Goal: Task Accomplishment & Management: Manage account settings

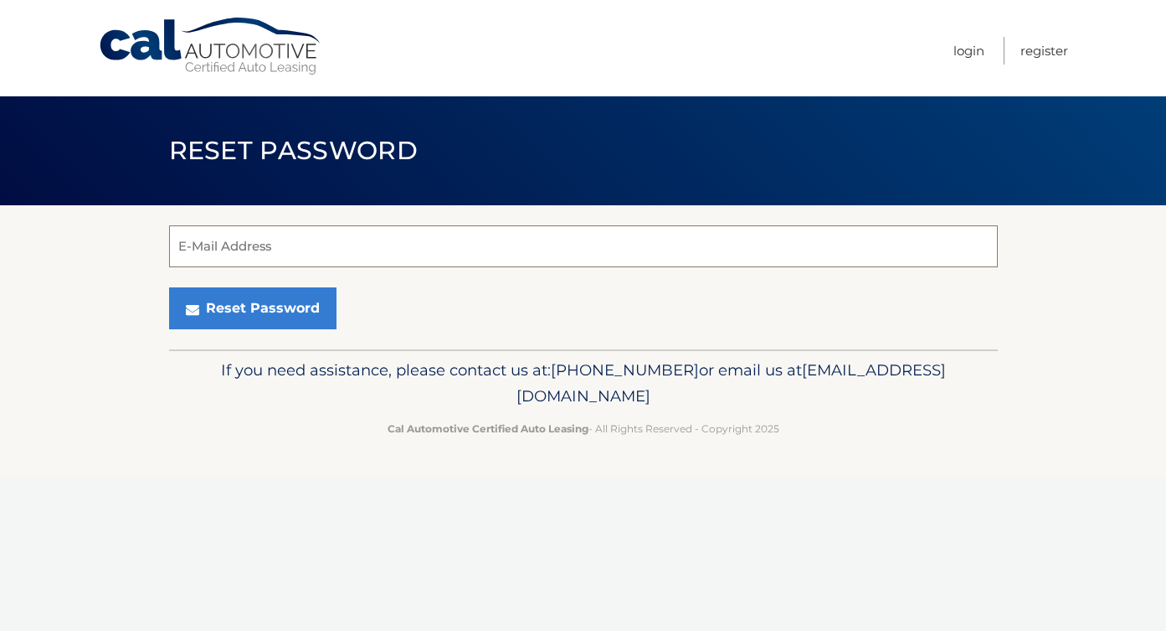
click at [212, 239] on input "E-Mail Address" at bounding box center [583, 246] width 829 height 42
type input "rotatori.francesco@gmail.com"
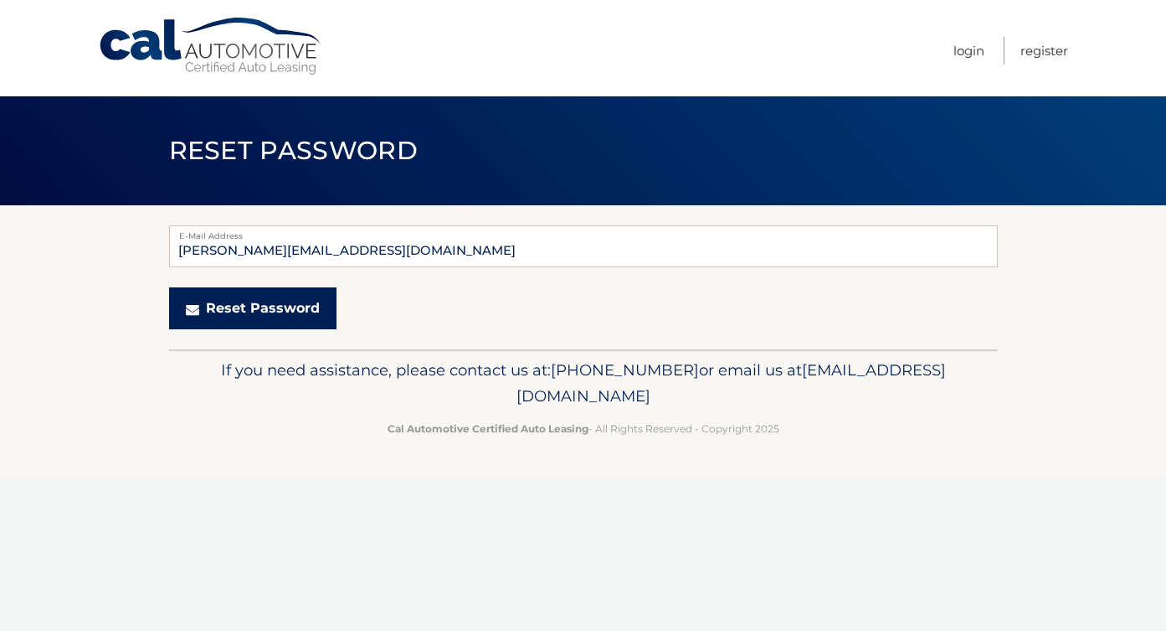
click at [252, 314] on button "Reset Password" at bounding box center [252, 308] width 167 height 42
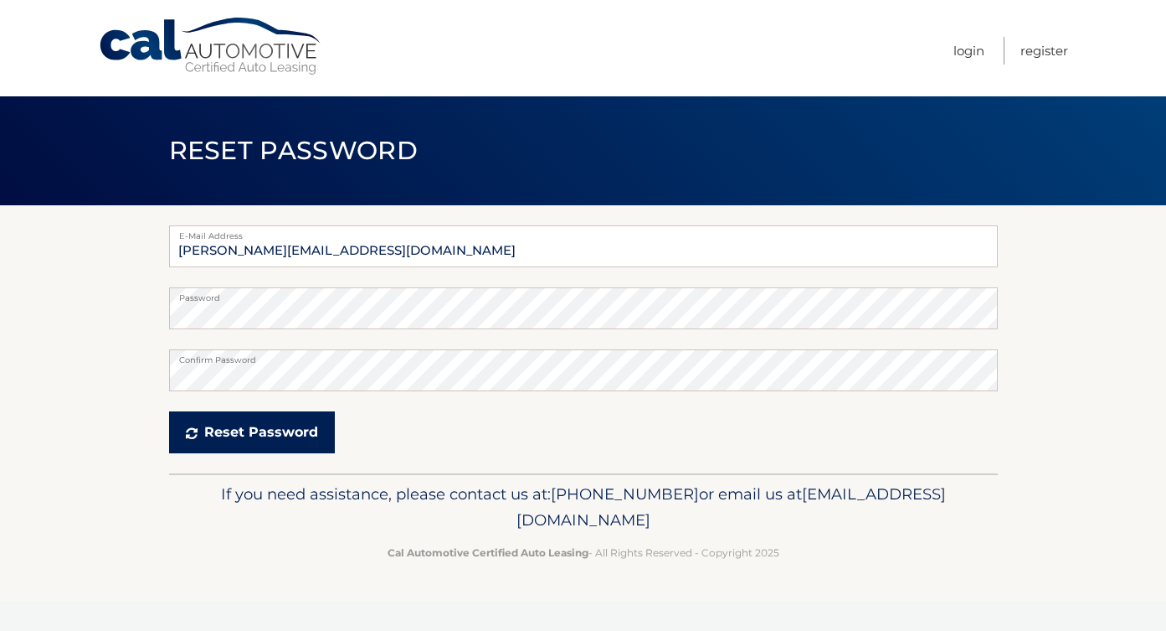
click at [243, 430] on button "Reset Password" at bounding box center [252, 432] width 166 height 42
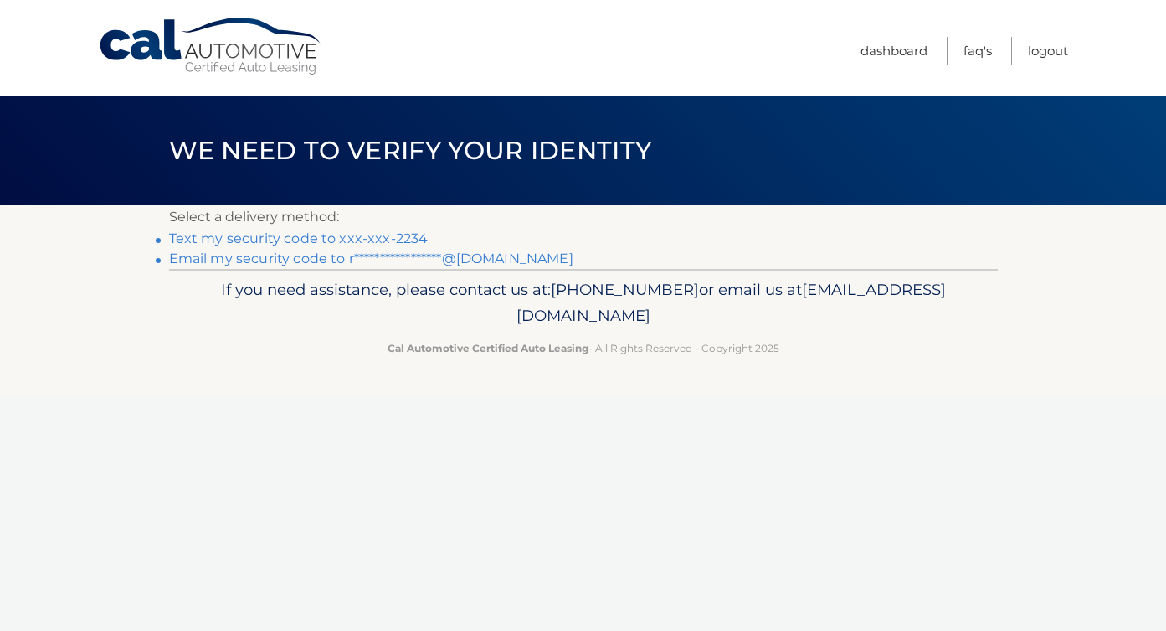
click at [389, 237] on link "Text my security code to xxx-xxx-2234" at bounding box center [299, 238] width 260 height 16
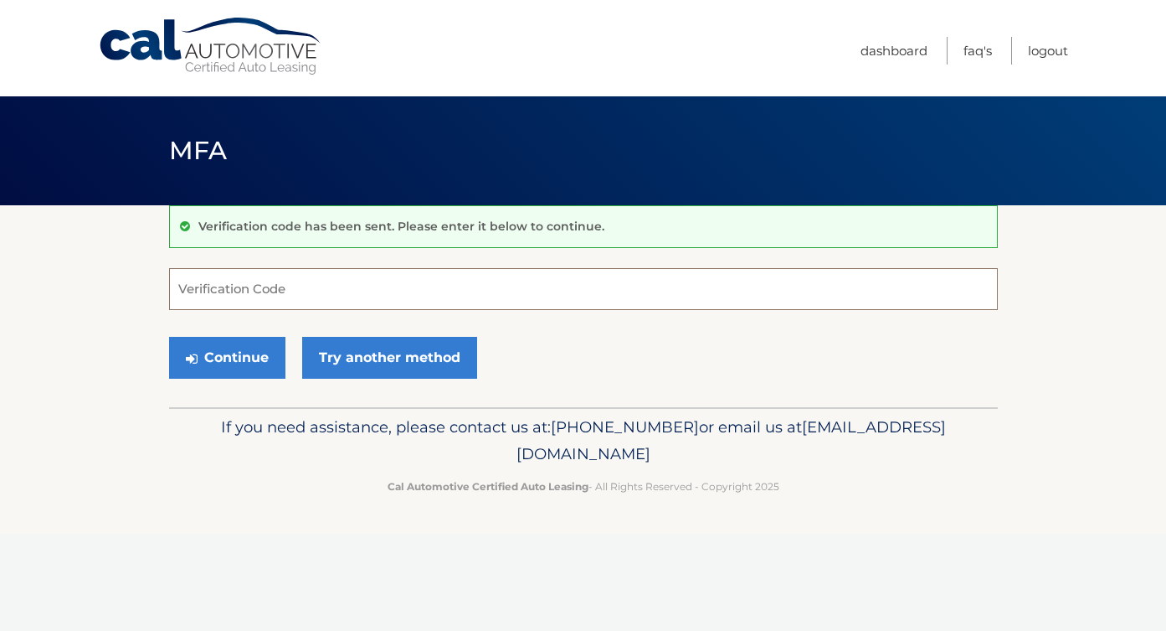
click at [246, 295] on input "Verification Code" at bounding box center [583, 289] width 829 height 42
type input "682515"
click at [231, 363] on button "Continue" at bounding box center [227, 358] width 116 height 42
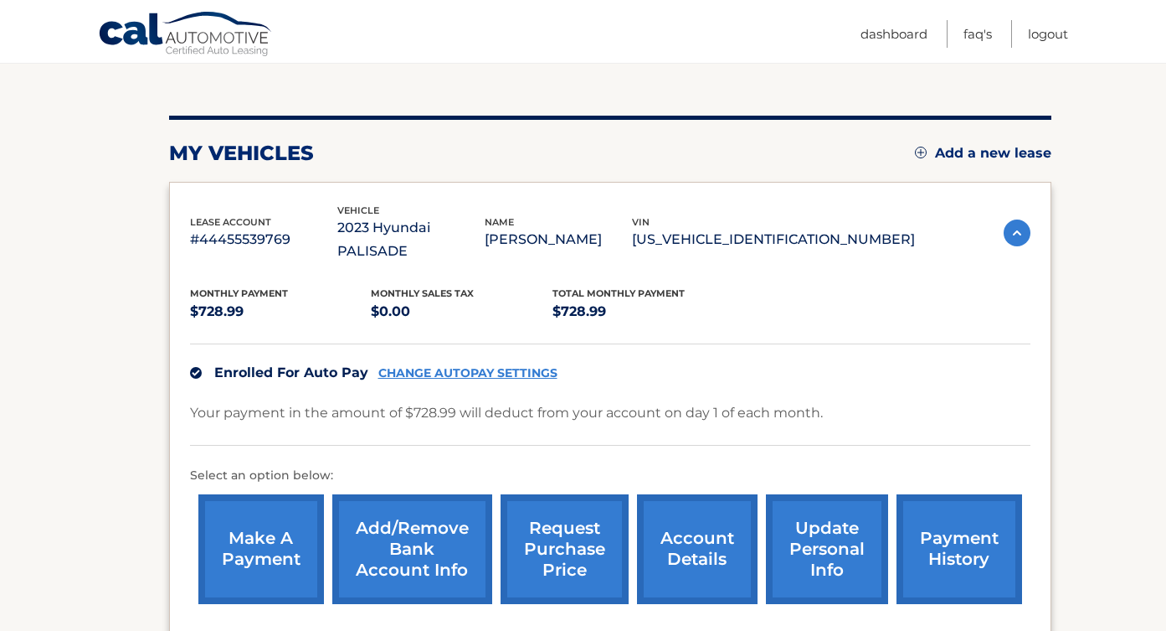
scroll to position [160, 0]
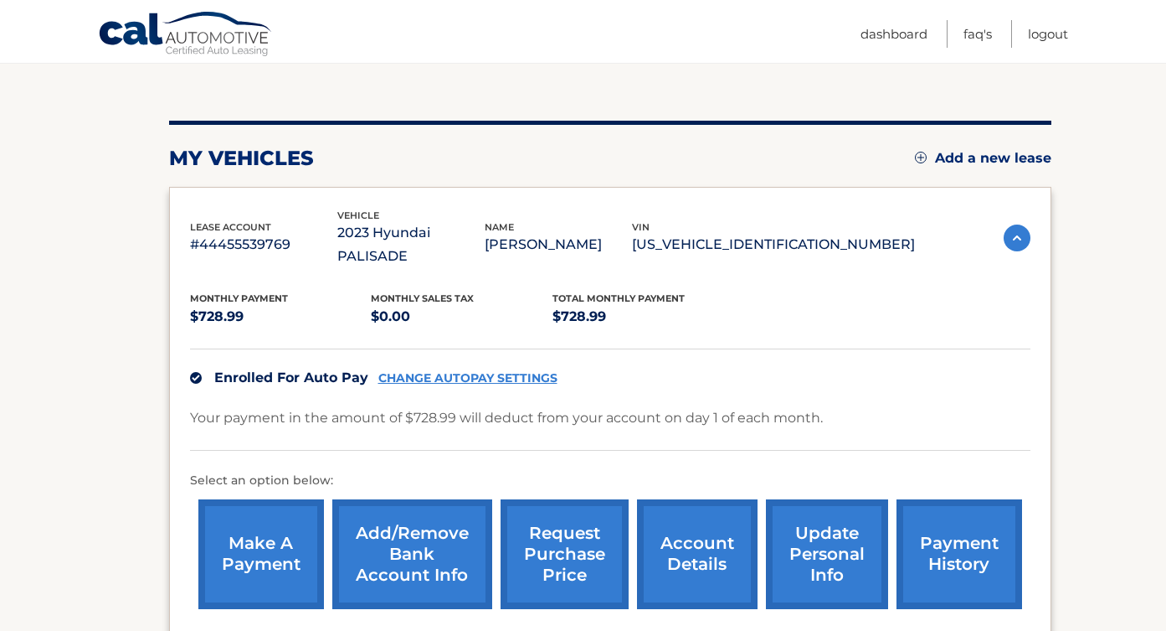
click at [558, 528] on link "request purchase price" at bounding box center [565, 554] width 128 height 110
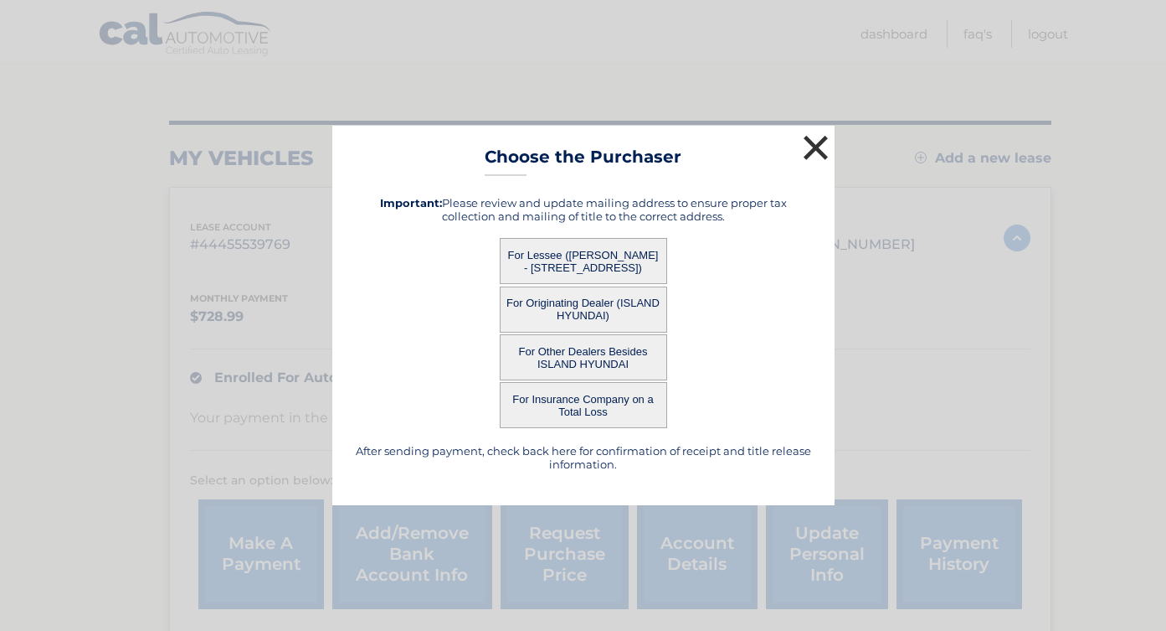
click at [813, 149] on button "×" at bounding box center [816, 147] width 33 height 33
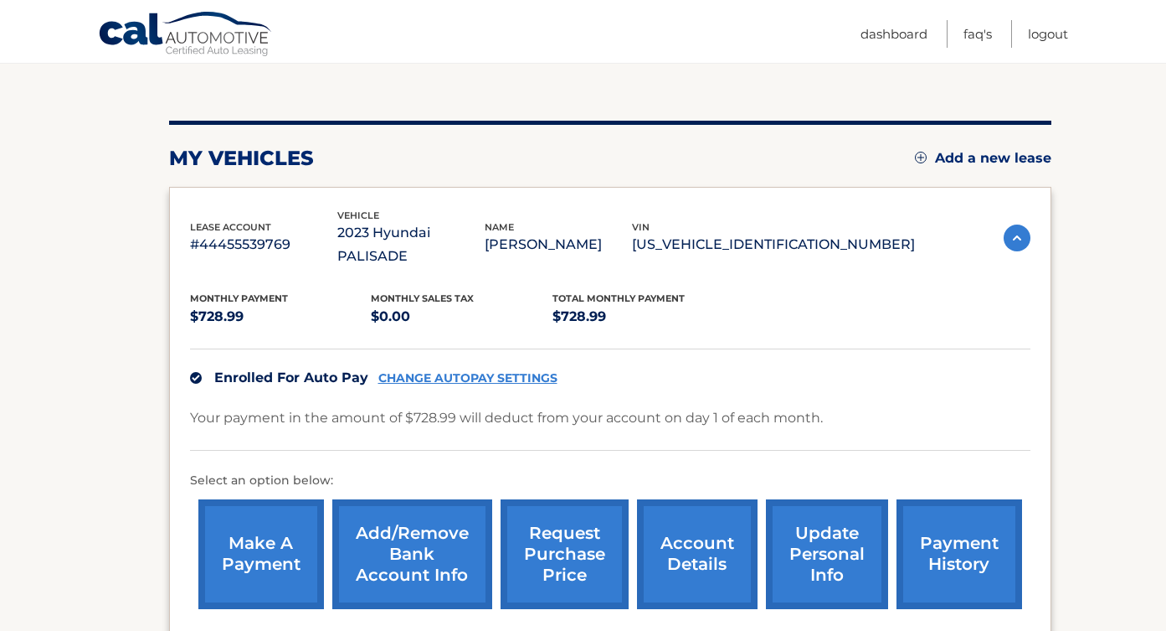
click at [683, 531] on link "account details" at bounding box center [697, 554] width 121 height 110
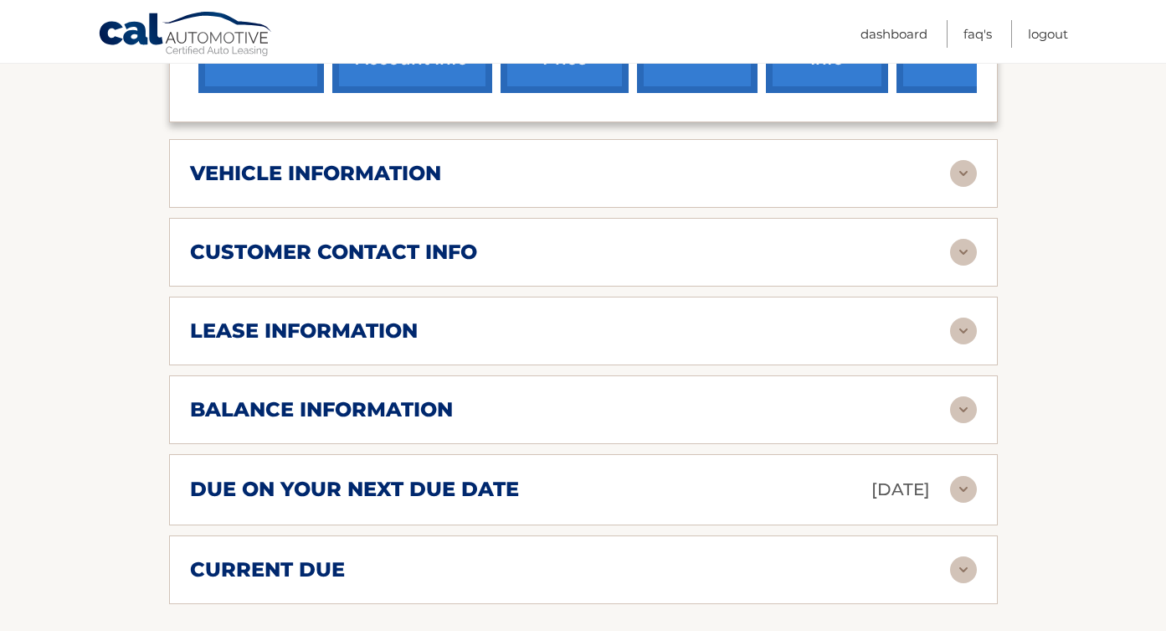
scroll to position [719, 0]
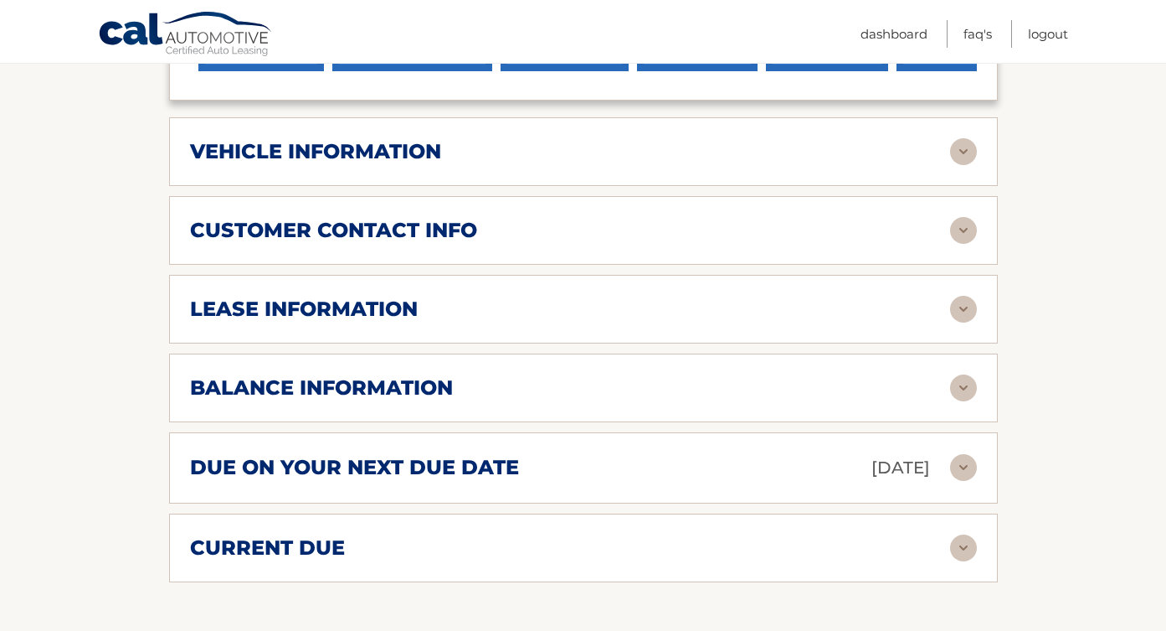
click at [966, 296] on img at bounding box center [963, 309] width 27 height 27
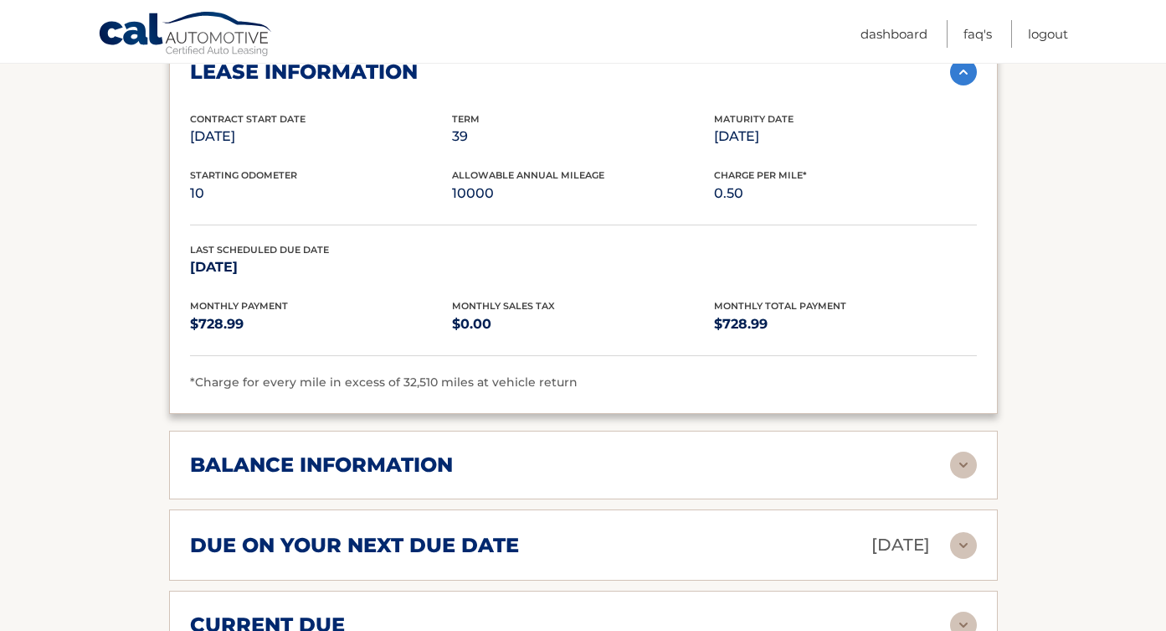
scroll to position [954, 0]
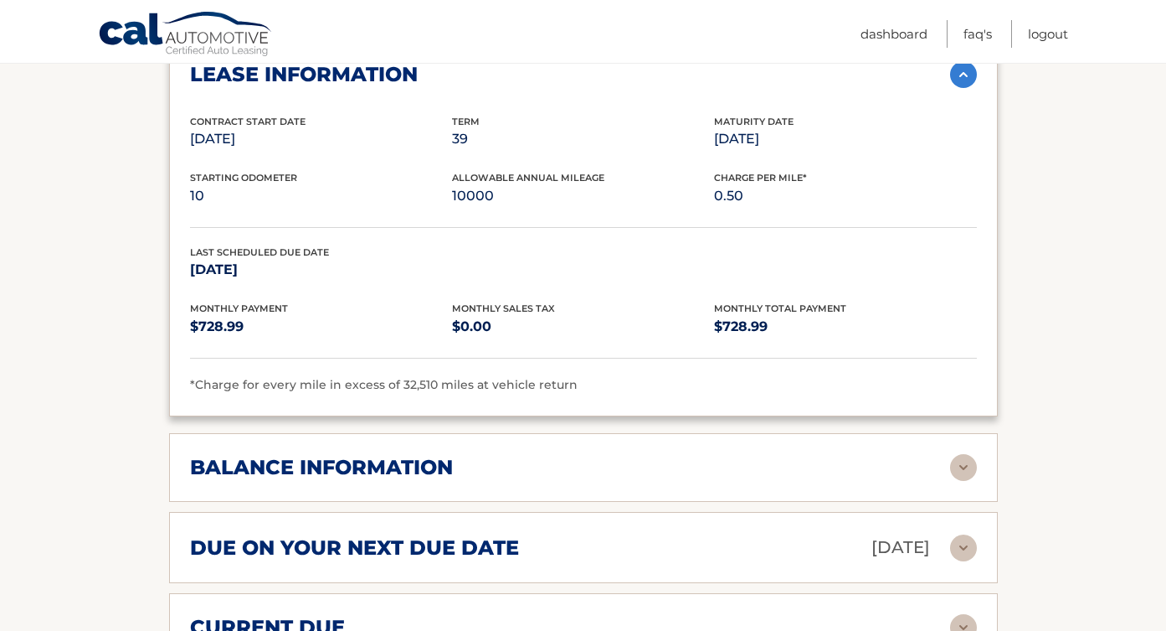
click at [966, 454] on img at bounding box center [963, 467] width 27 height 27
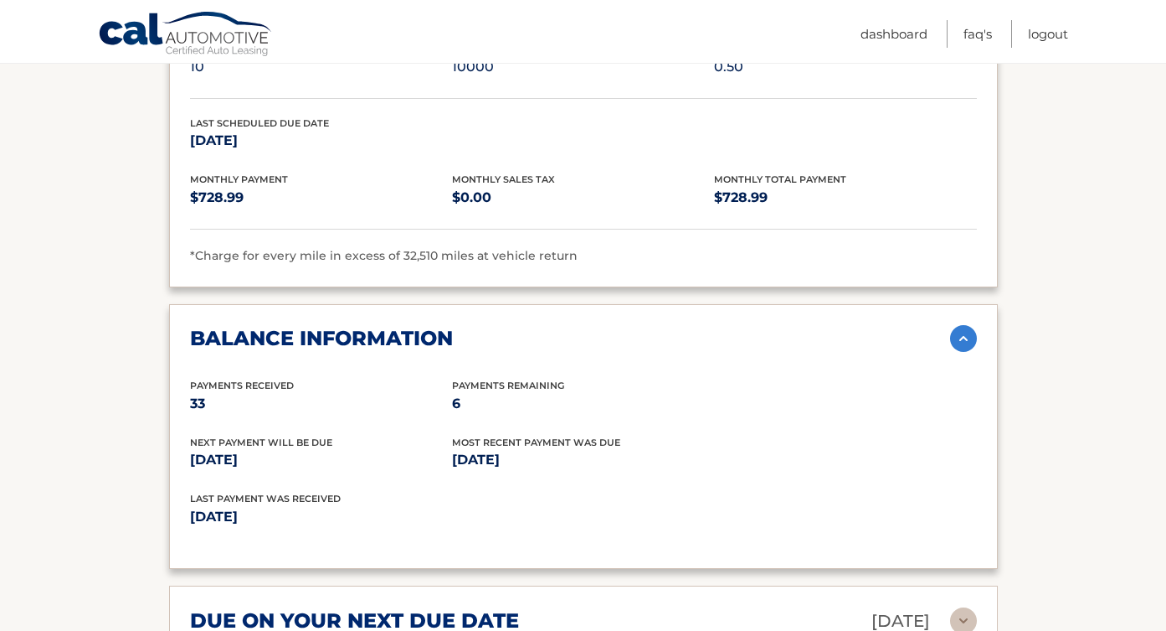
scroll to position [1082, 0]
